Goal: Task Accomplishment & Management: Use online tool/utility

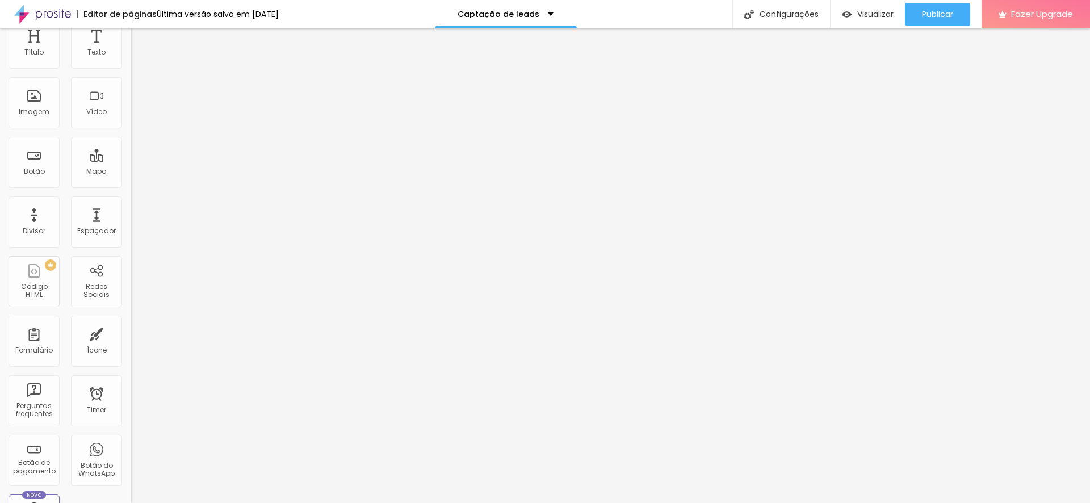
scroll to position [87, 0]
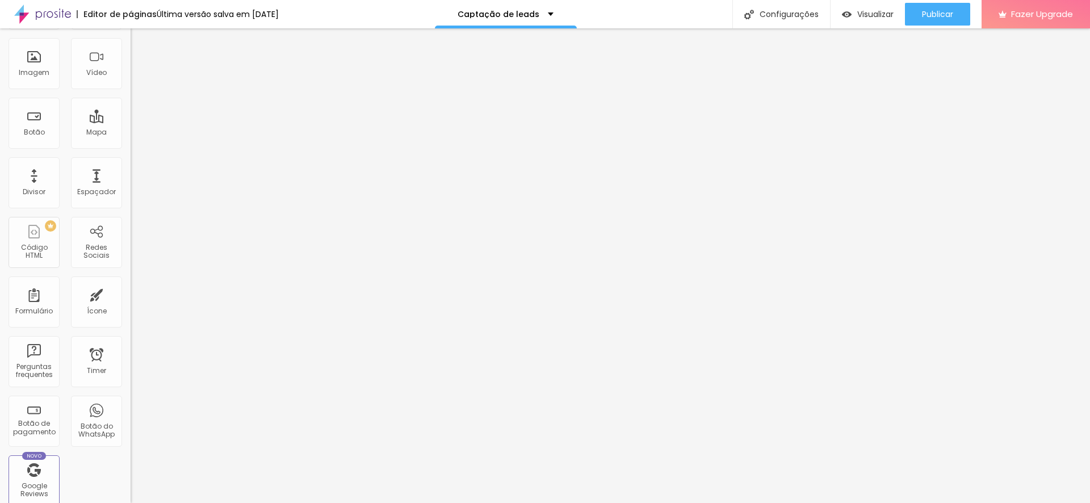
click at [57, 15] on img at bounding box center [42, 14] width 57 height 28
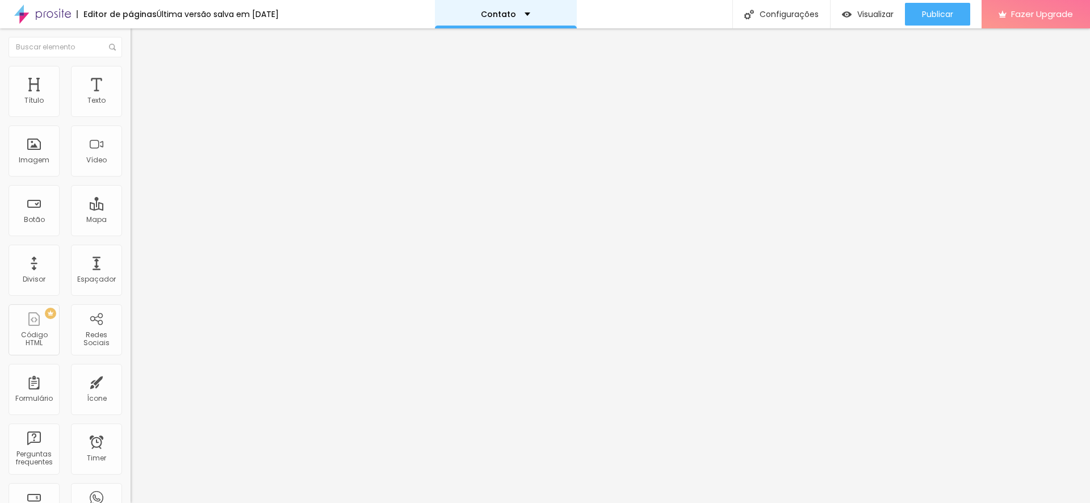
click at [495, 16] on p "Contato" at bounding box center [498, 14] width 35 height 8
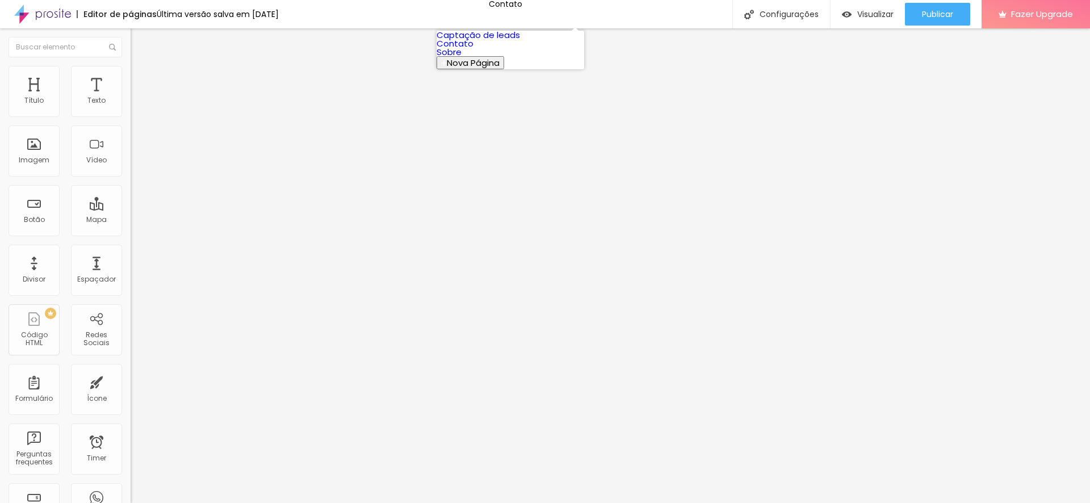
click at [496, 41] on link "Captação de leads" at bounding box center [478, 35] width 83 height 12
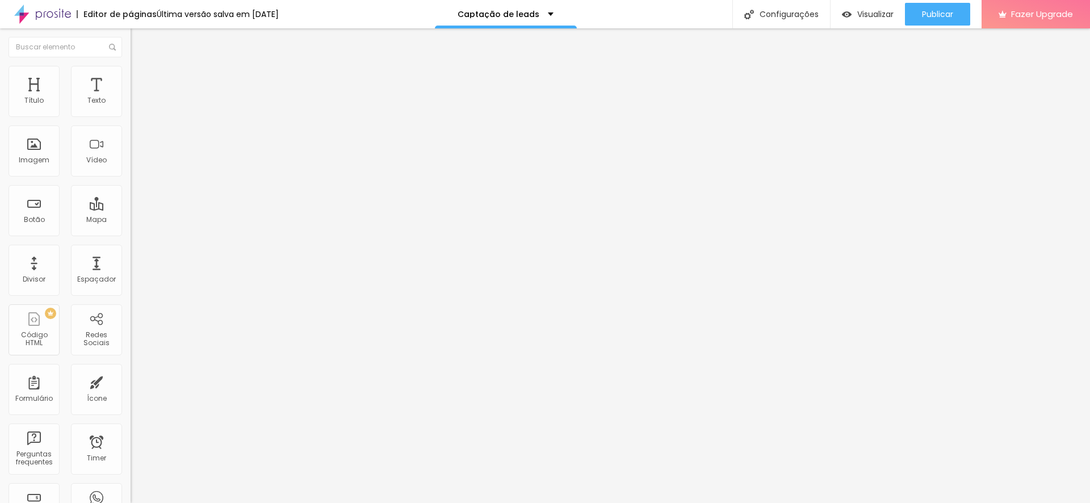
click at [43, 14] on img at bounding box center [42, 14] width 57 height 28
click at [131, 98] on span "Trocar imagem" at bounding box center [162, 93] width 62 height 10
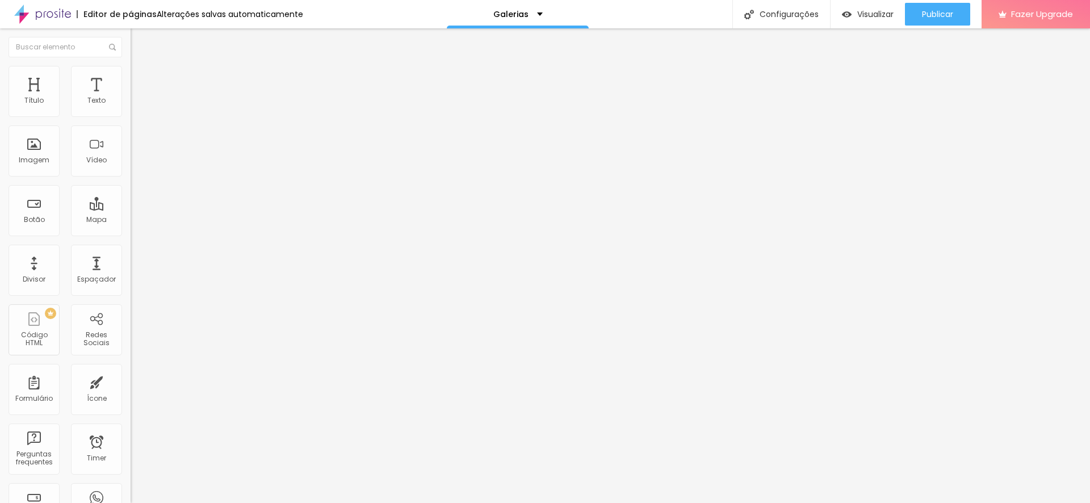
click at [141, 77] on span "Estilo" at bounding box center [150, 74] width 18 height 10
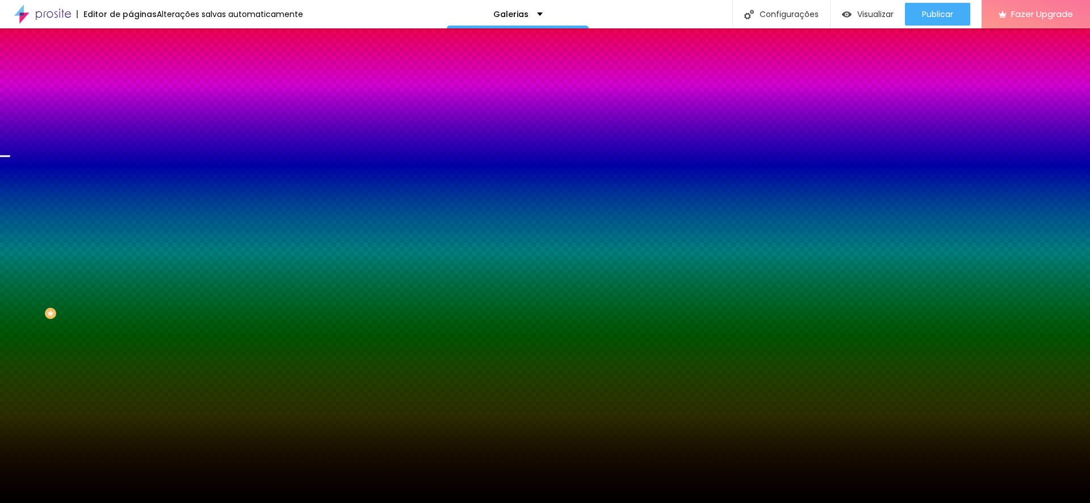
click at [131, 104] on span "Trocar imagem" at bounding box center [162, 100] width 62 height 10
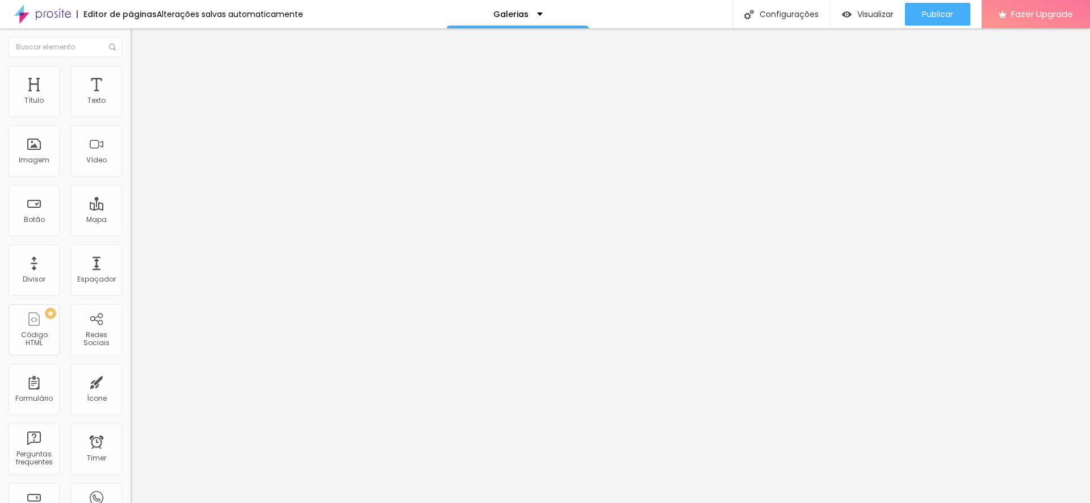
click at [141, 77] on span "Estilo" at bounding box center [150, 74] width 18 height 10
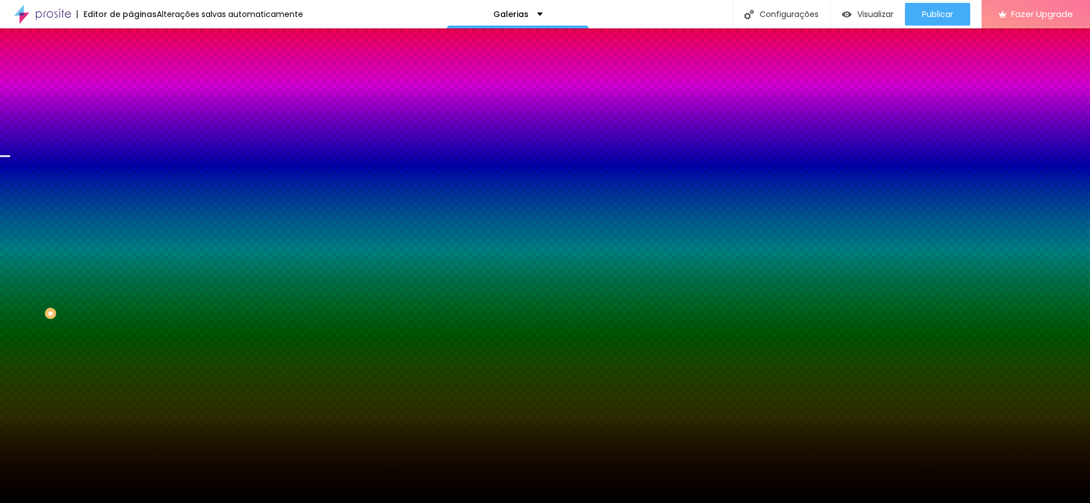
click at [131, 104] on span "Trocar imagem" at bounding box center [162, 100] width 62 height 10
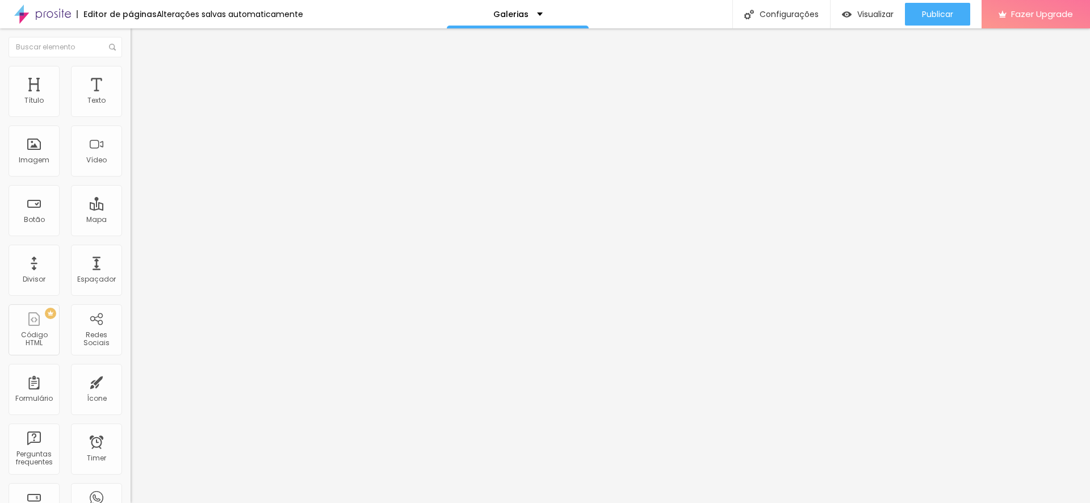
click at [141, 77] on span "Estilo" at bounding box center [150, 74] width 18 height 10
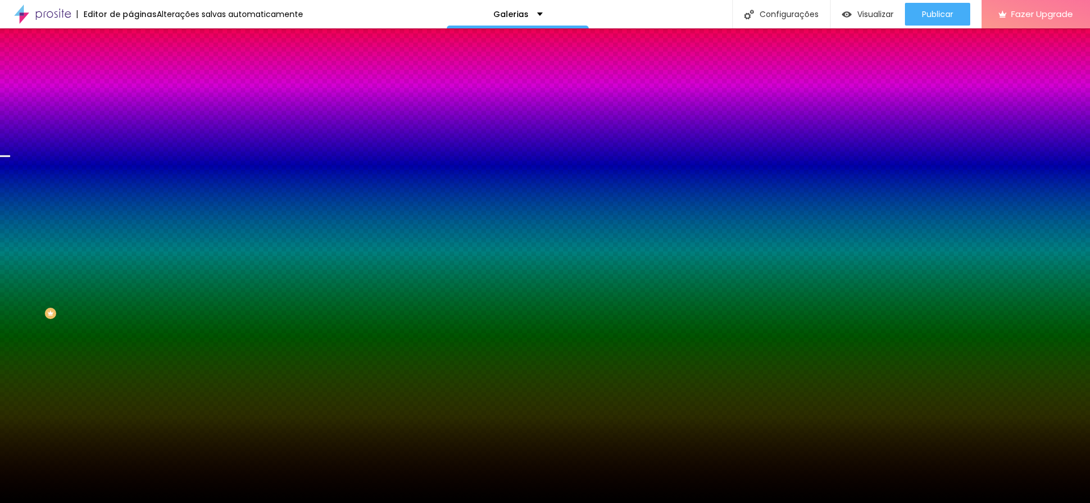
click at [131, 104] on span "Trocar imagem" at bounding box center [162, 100] width 62 height 10
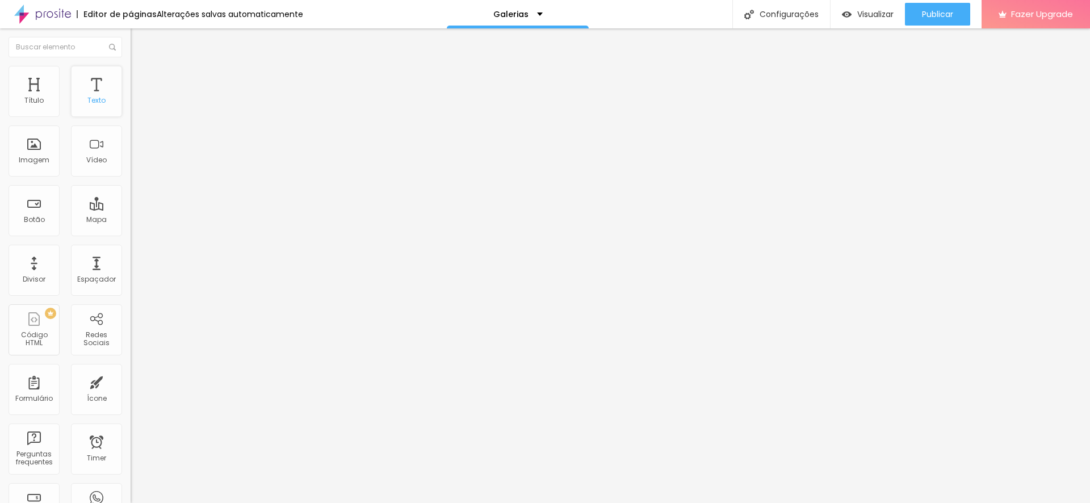
click at [92, 98] on div "Texto" at bounding box center [96, 101] width 18 height 8
click at [198, 503] on div at bounding box center [545, 510] width 1090 height 0
click at [93, 108] on div "Texto" at bounding box center [96, 91] width 51 height 51
click at [27, 100] on div "Título" at bounding box center [33, 101] width 19 height 8
click at [141, 77] on span "Avançado" at bounding box center [159, 74] width 37 height 10
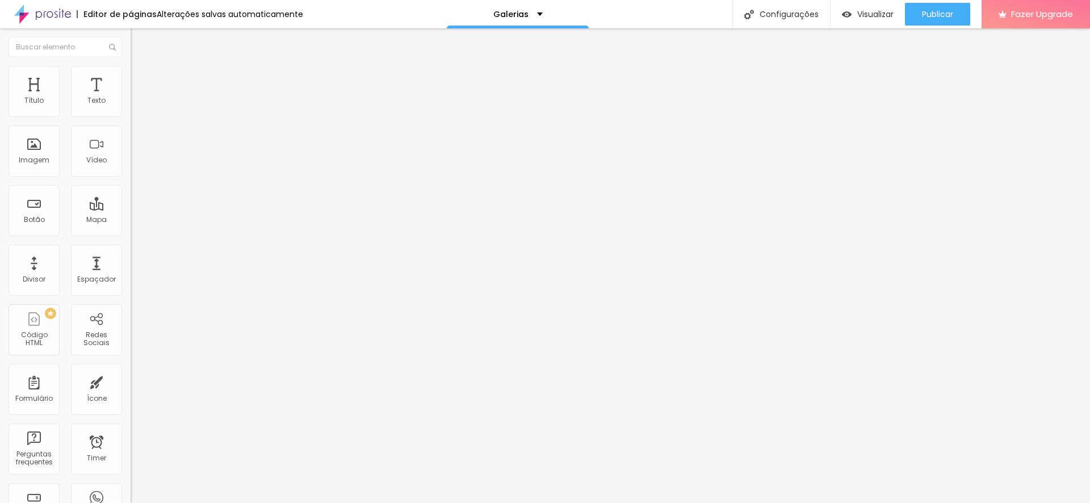
click at [934, 12] on span "Publicar" at bounding box center [937, 14] width 31 height 9
click at [131, 109] on button "button" at bounding box center [139, 103] width 16 height 12
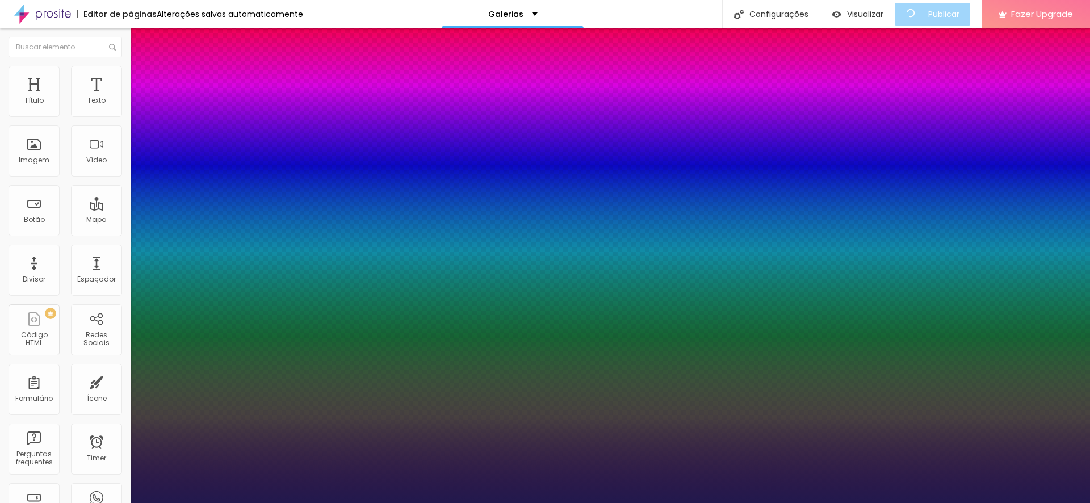
type input "1"
click at [60, 503] on div at bounding box center [545, 510] width 1090 height 0
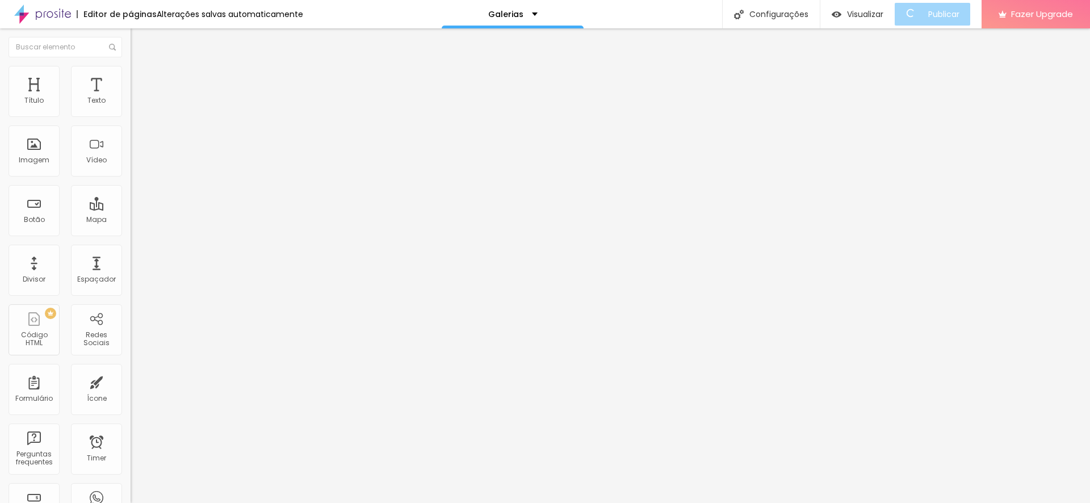
click at [131, 76] on li "Avançado" at bounding box center [196, 71] width 131 height 11
click at [131, 66] on li "Estilo" at bounding box center [196, 60] width 131 height 11
click at [139, 43] on img "button" at bounding box center [143, 41] width 9 height 9
drag, startPoint x: 94, startPoint y: 99, endPoint x: 97, endPoint y: 89, distance: 11.0
click at [131, 99] on div "Tipografia Voltar ao padrão Sombra DESATIVADO Voltar ao padrão" at bounding box center [196, 112] width 131 height 70
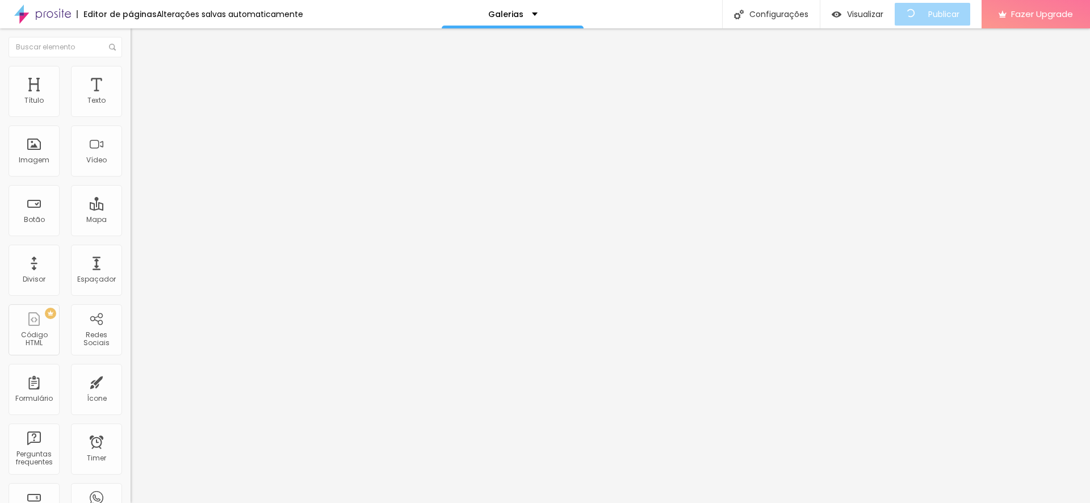
click at [131, 74] on li "Avançado" at bounding box center [196, 71] width 131 height 11
type input "15"
type input "16"
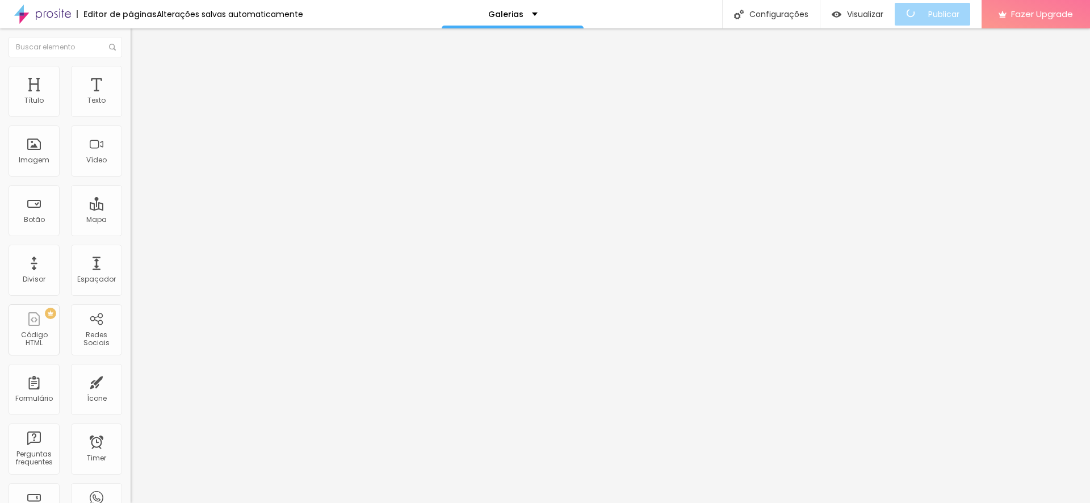
type input "22"
type input "23"
type input "22"
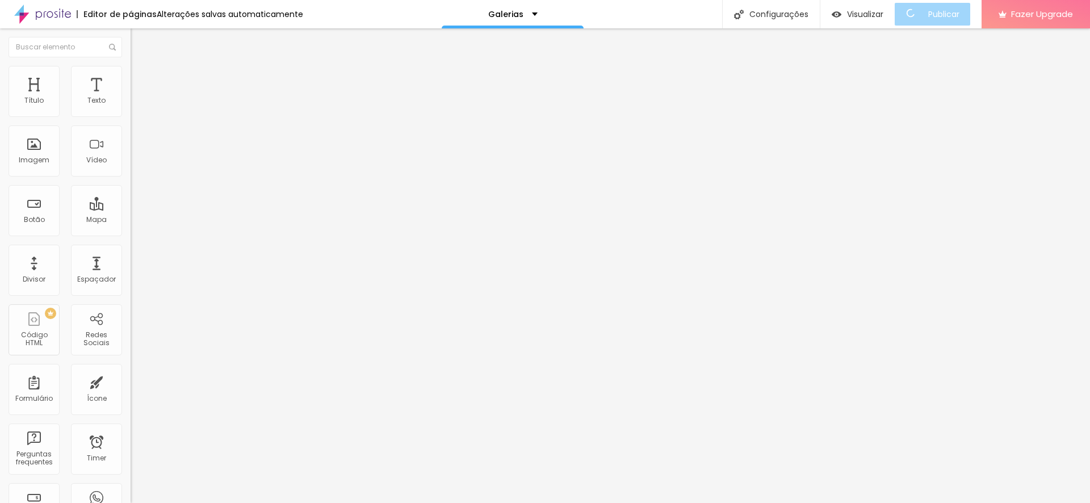
type input "22"
type input "20"
type input "19"
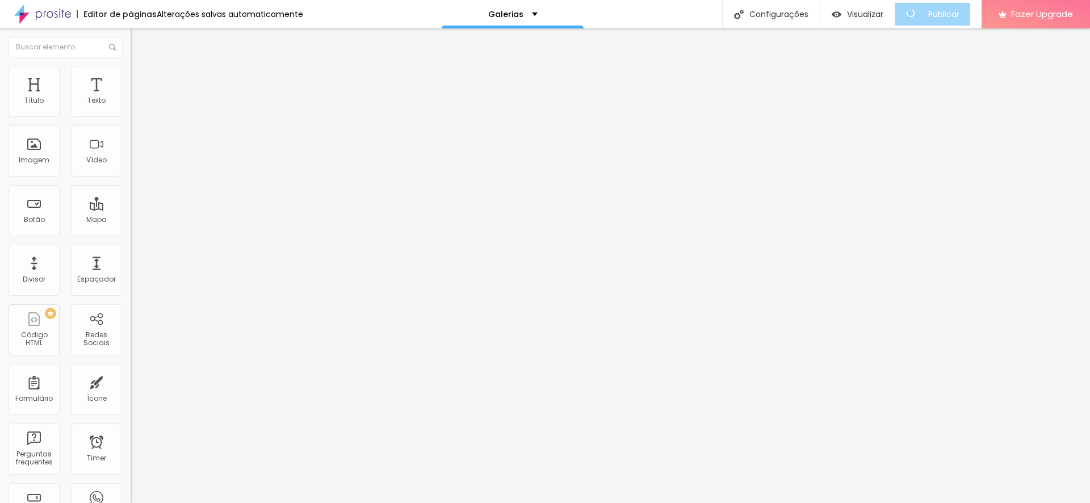
type input "18"
type input "17"
type input "16"
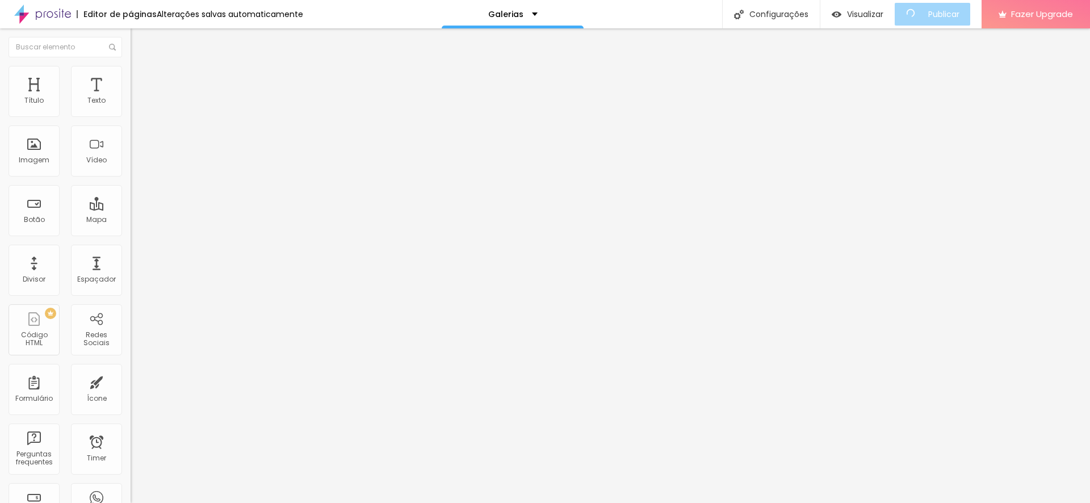
type input "16"
type input "14"
type input "13"
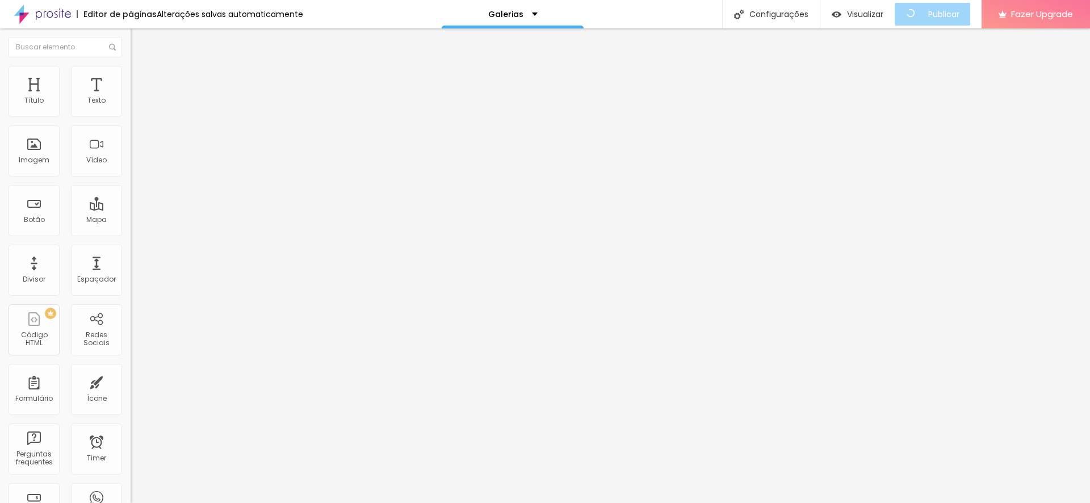
type input "12"
click at [131, 209] on input "range" at bounding box center [167, 213] width 73 height 9
click at [131, 66] on li "Estilo" at bounding box center [196, 60] width 131 height 11
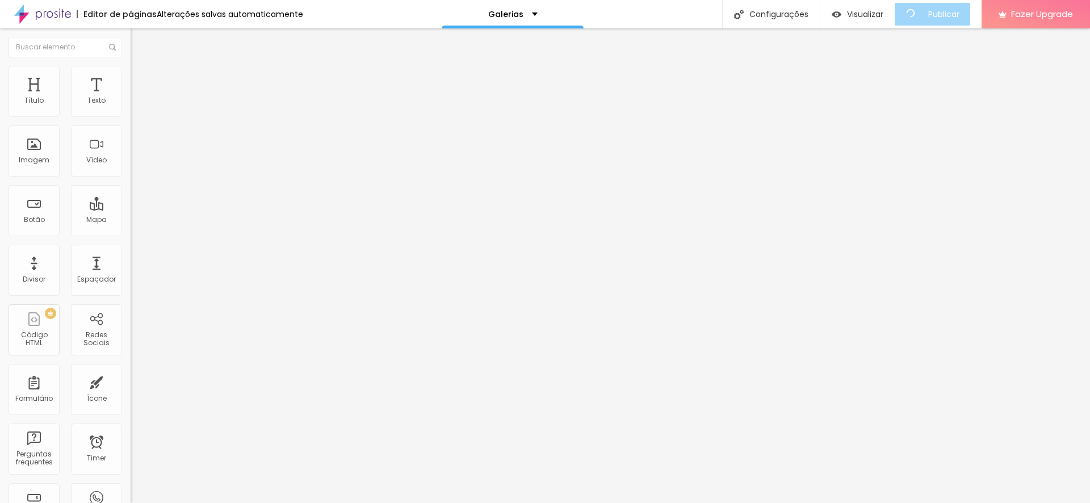
click at [136, 104] on icon "button" at bounding box center [138, 102] width 5 height 5
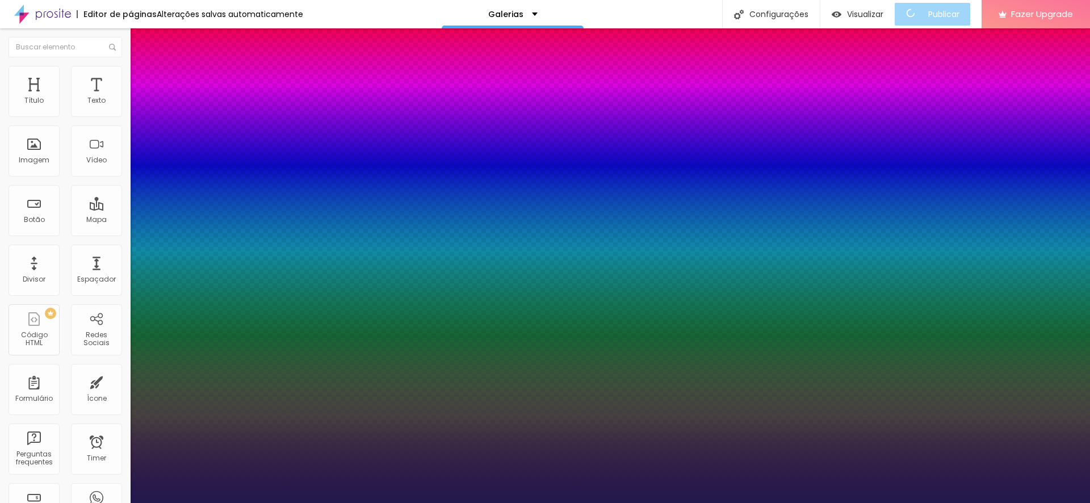
type input "1"
type input "0.2"
type input "1"
type input "0.3"
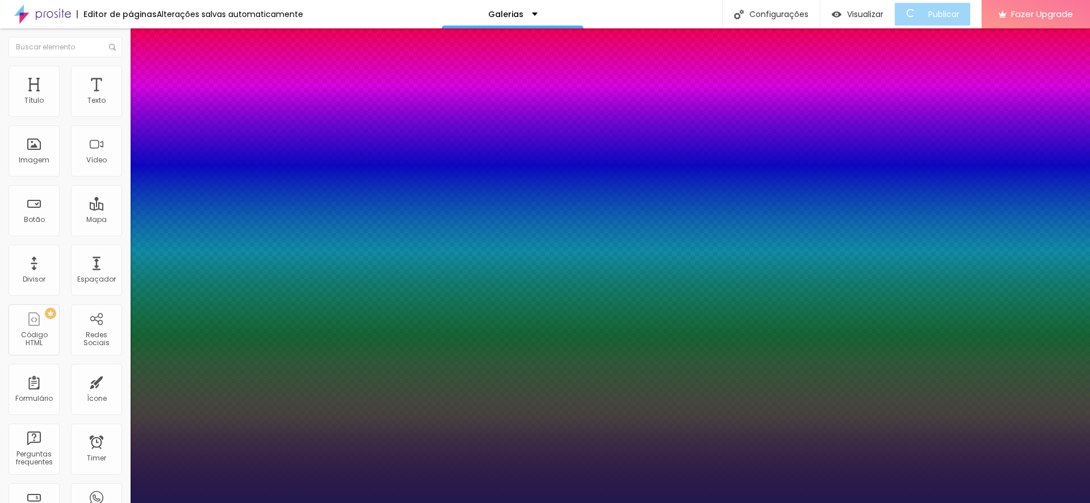
type input "0.3"
type input "1"
type input "0.4"
type input "1"
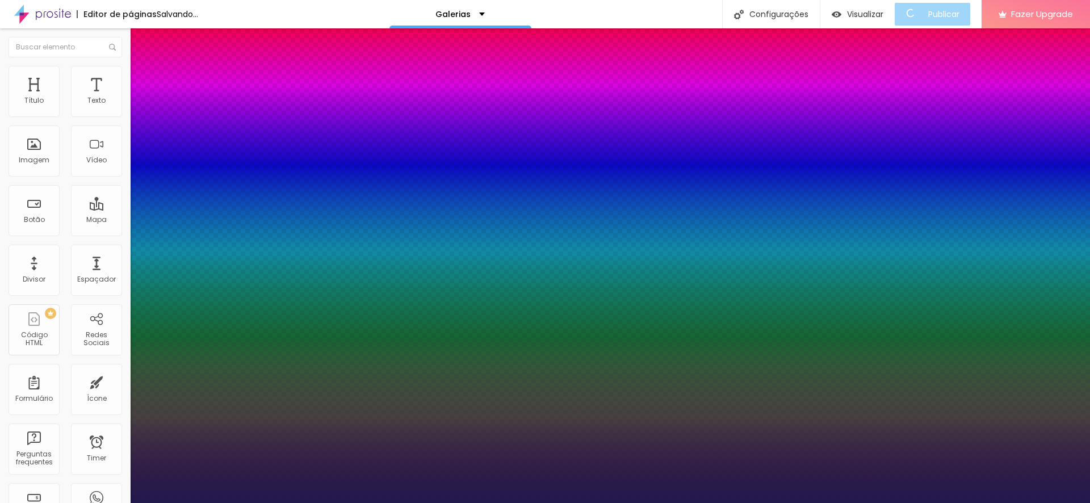
type input "0.6"
type input "1"
type input "0.7"
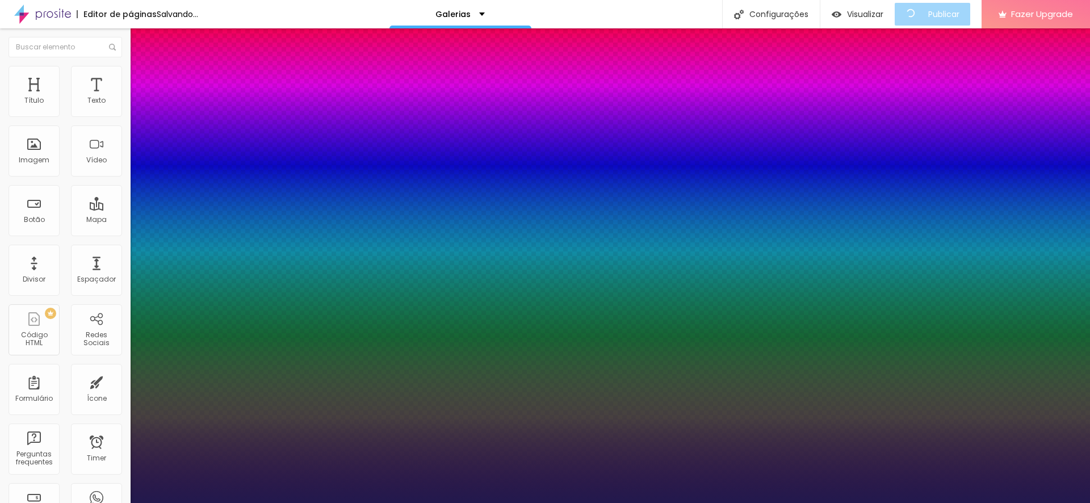
type input "1"
type input "0.8"
type input "1"
type input "0.9"
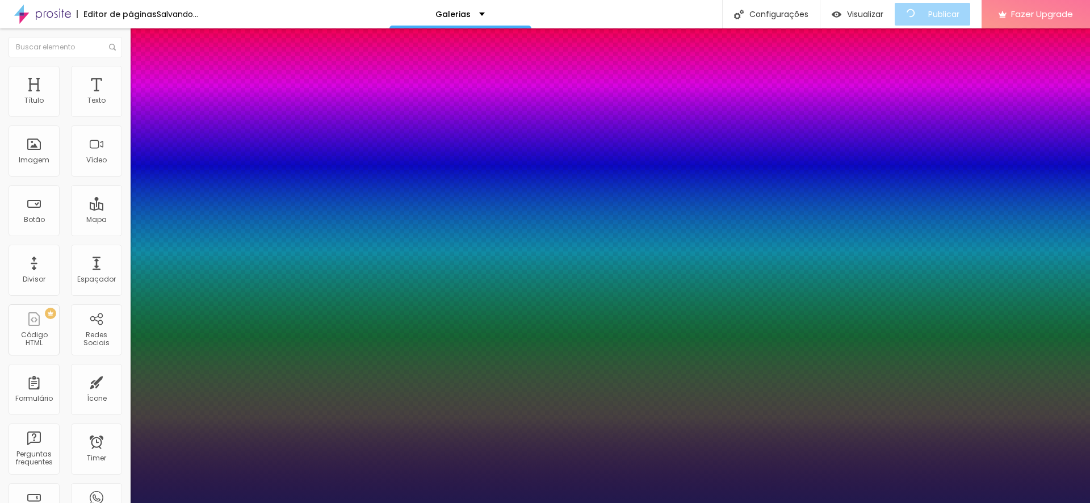
type input "0.9"
type input "1"
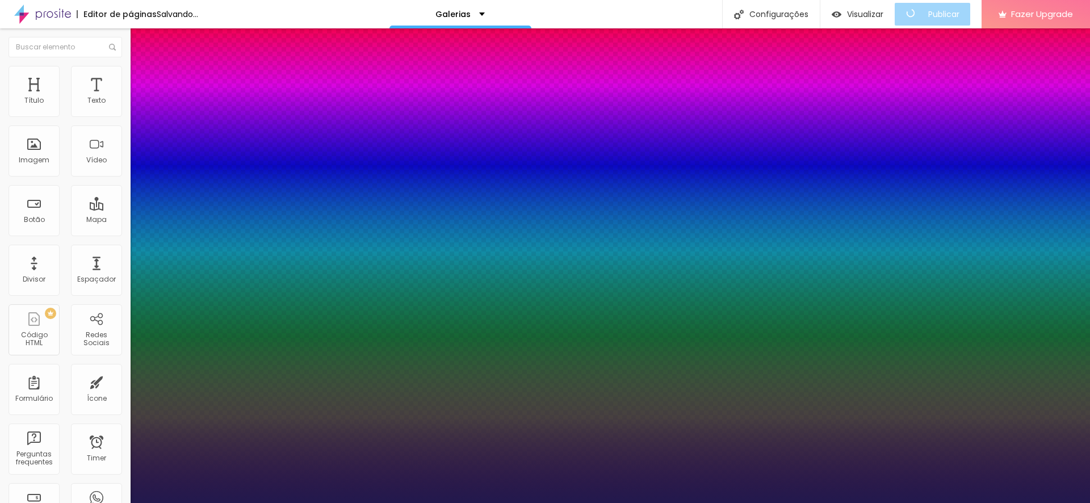
type input "1.1"
type input "1"
type input "1.2"
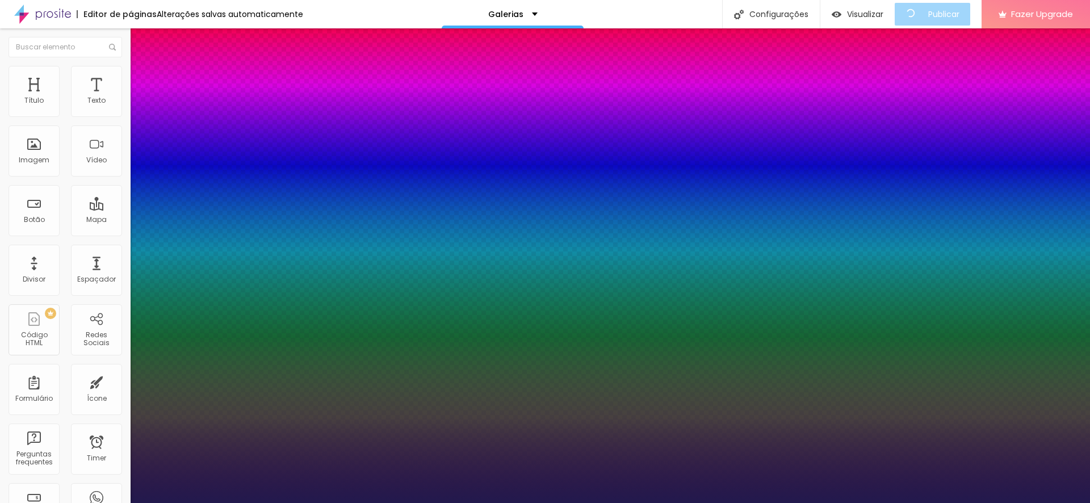
type input "1"
type input "1.3"
type input "1"
type input "1.2"
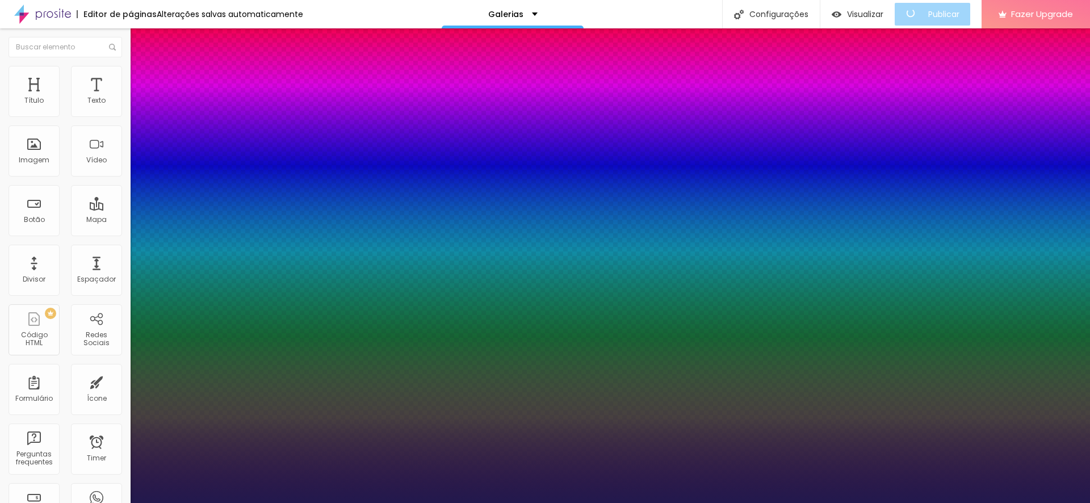
type input "1.2"
type input "1"
type input "1.1"
type input "1"
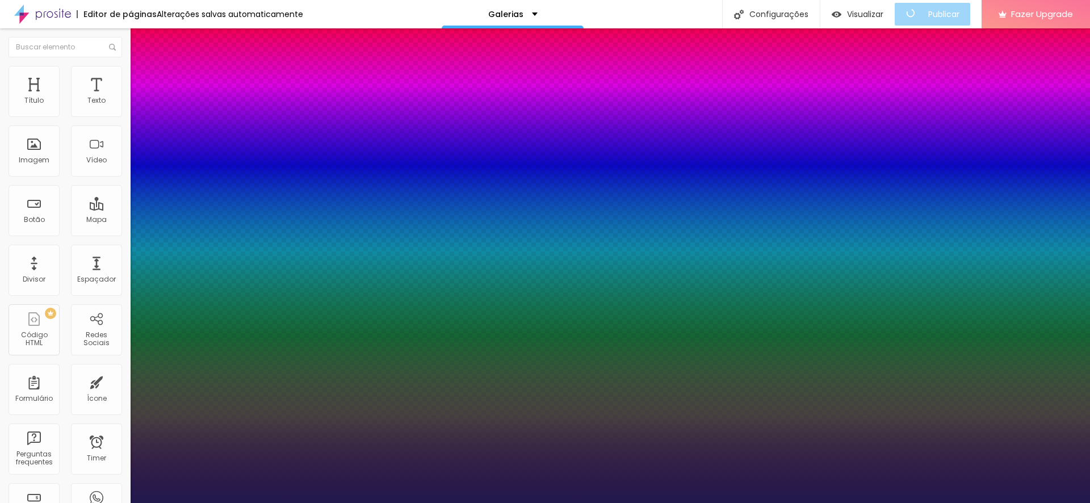
drag, startPoint x: 148, startPoint y: 217, endPoint x: 156, endPoint y: 216, distance: 7.4
type input "1.1"
click at [78, 503] on div at bounding box center [545, 510] width 1090 height 0
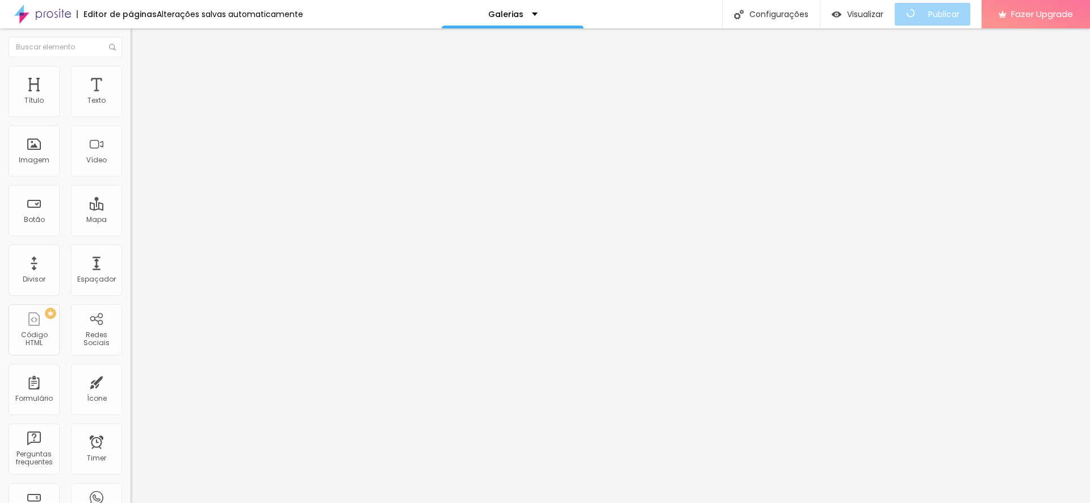
click at [141, 78] on span "Estilo" at bounding box center [150, 74] width 18 height 10
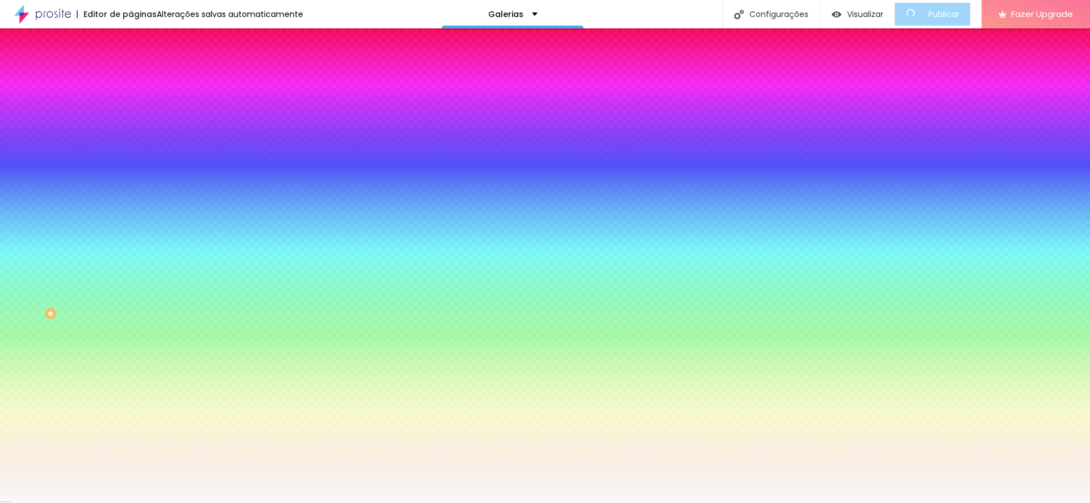
click at [131, 77] on li "Avançado" at bounding box center [196, 82] width 131 height 11
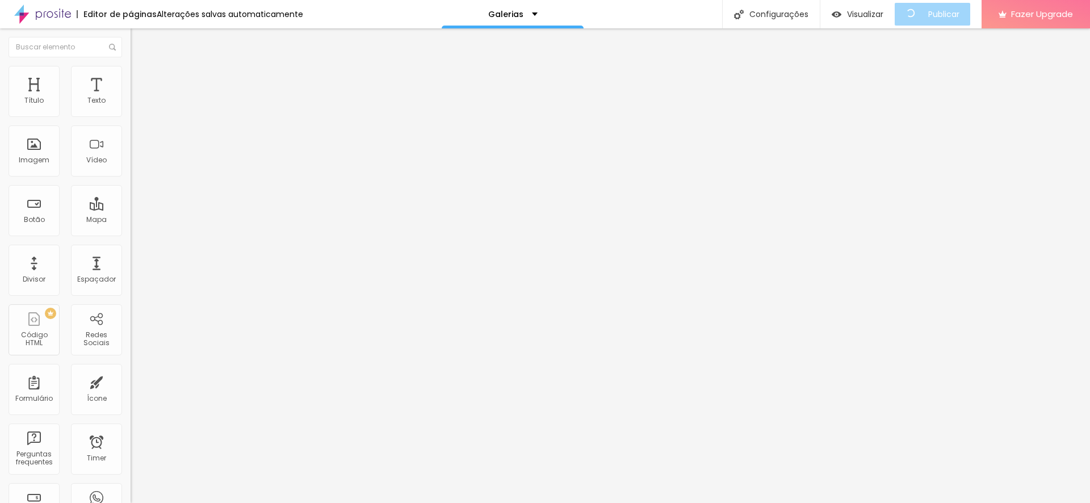
type input "15"
type input "10"
type input "15"
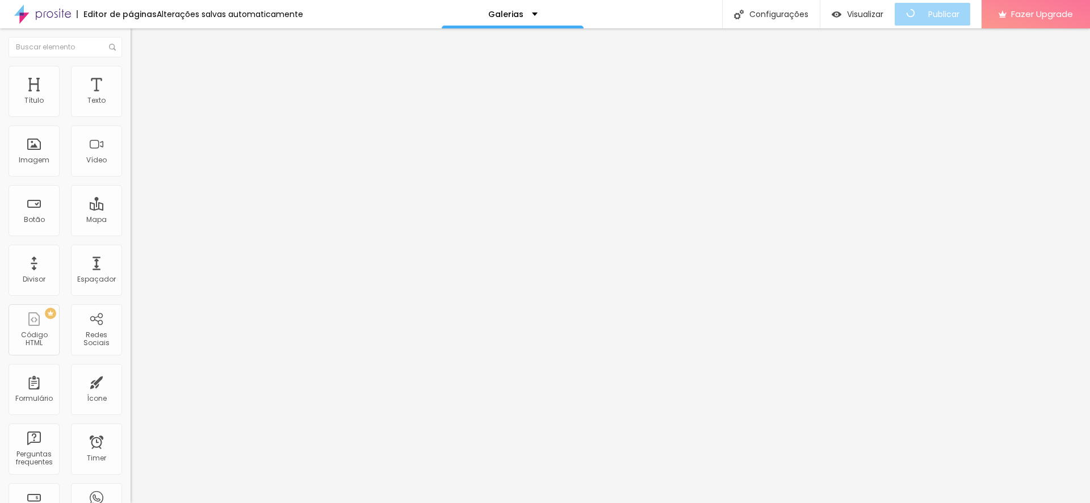
type input "15"
type input "20"
click at [131, 220] on input "range" at bounding box center [167, 224] width 73 height 9
click at [141, 76] on span "Estilo" at bounding box center [150, 74] width 18 height 10
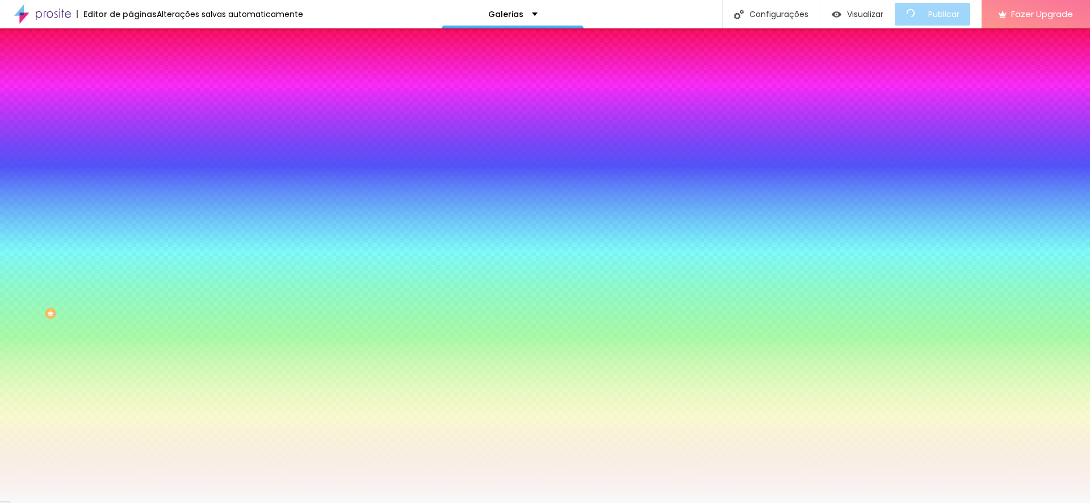
click at [141, 67] on span "Conteúdo" at bounding box center [158, 62] width 35 height 10
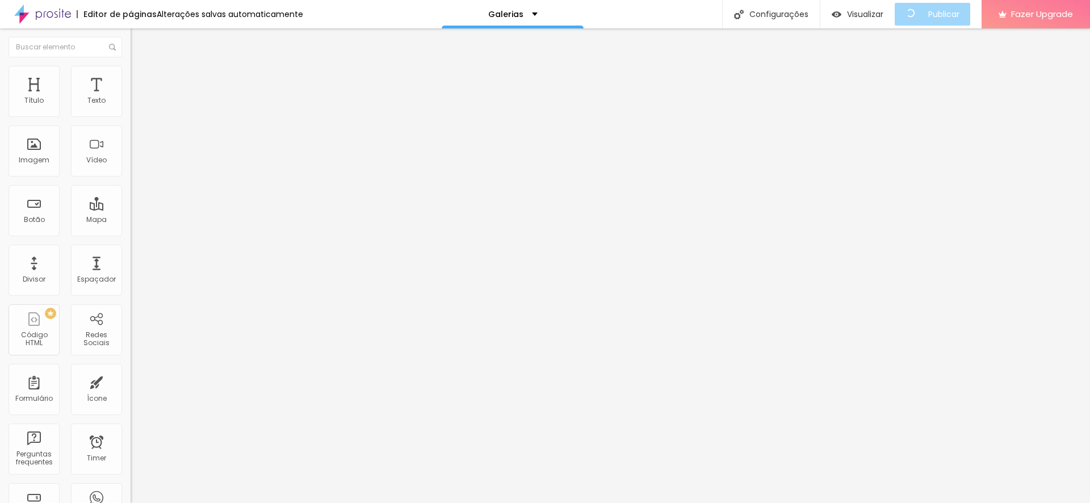
click at [131, 103] on img at bounding box center [135, 99] width 8 height 8
click at [131, 114] on img at bounding box center [135, 118] width 8 height 8
click at [131, 112] on img at bounding box center [135, 108] width 8 height 8
click at [139, 40] on img "button" at bounding box center [143, 41] width 9 height 9
click at [131, 72] on ul "Estilo Avançado" at bounding box center [196, 66] width 131 height 23
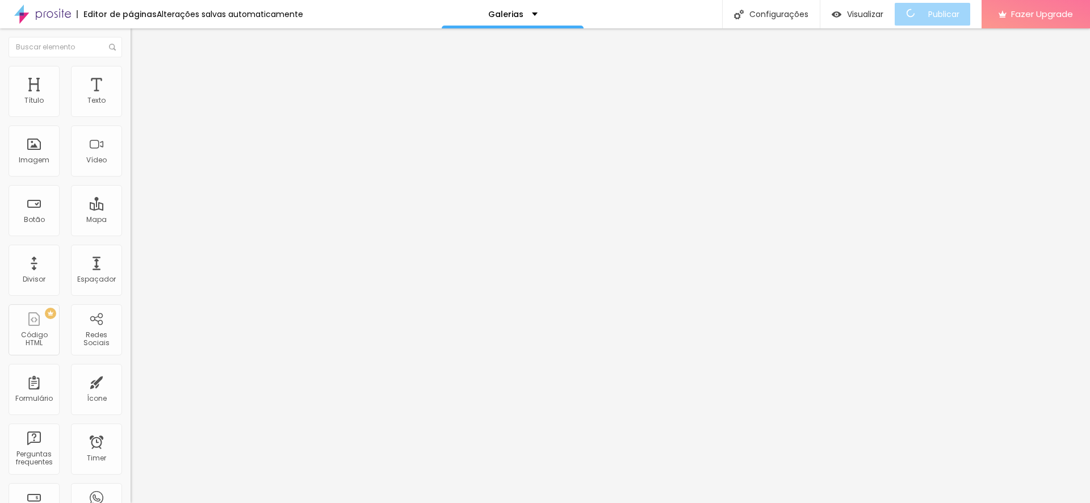
click at [131, 73] on li "Avançado" at bounding box center [196, 71] width 131 height 11
click at [131, 70] on ul "Estilo Avançado" at bounding box center [196, 66] width 131 height 23
click at [131, 65] on img at bounding box center [136, 60] width 10 height 10
click at [139, 45] on img "button" at bounding box center [143, 41] width 9 height 9
